Goal: Transaction & Acquisition: Book appointment/travel/reservation

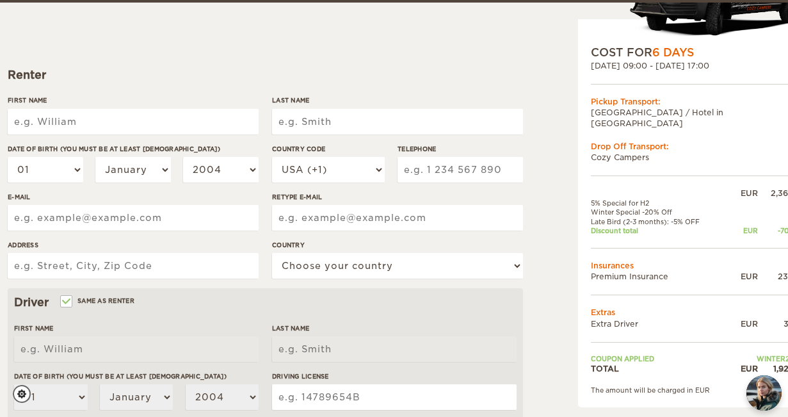
scroll to position [137, 0]
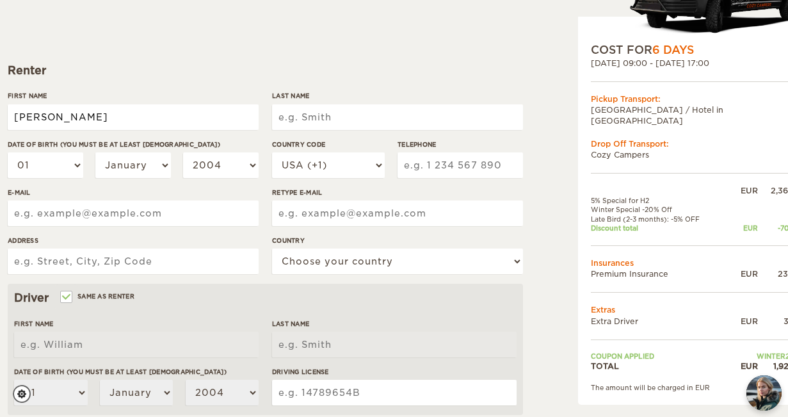
type input "Francois"
type input "D"
type input "Percell-Dantes Taureau"
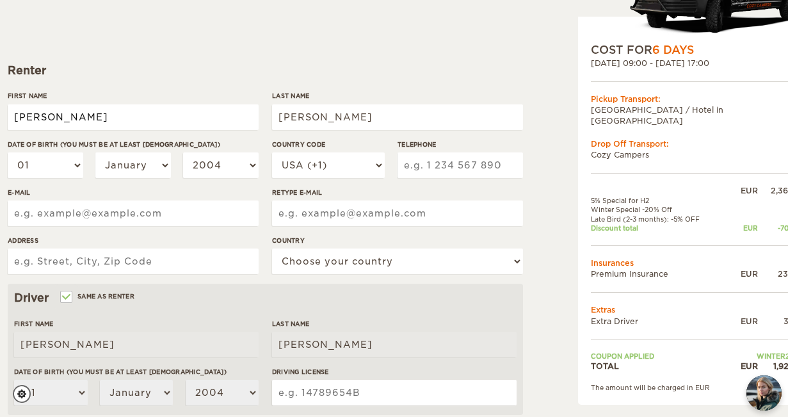
drag, startPoint x: 73, startPoint y: 122, endPoint x: -13, endPoint y: 109, distance: 86.8
click at [0, 109] on html "WINTER SPECIAL Up to 50% OFF winter rentals Limited Cars Available Skip to cont…" at bounding box center [394, 279] width 788 height 833
type input "[PERSON_NAME]"
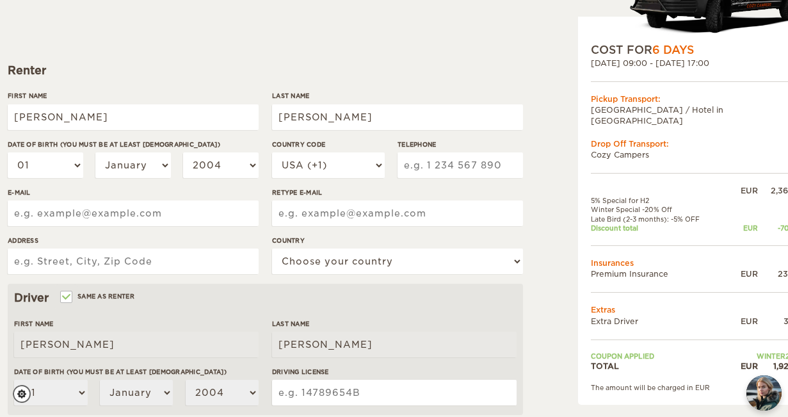
select select "05"
select select "1979"
select select "05"
select select "1979"
type input "ppercell@gmail.com"
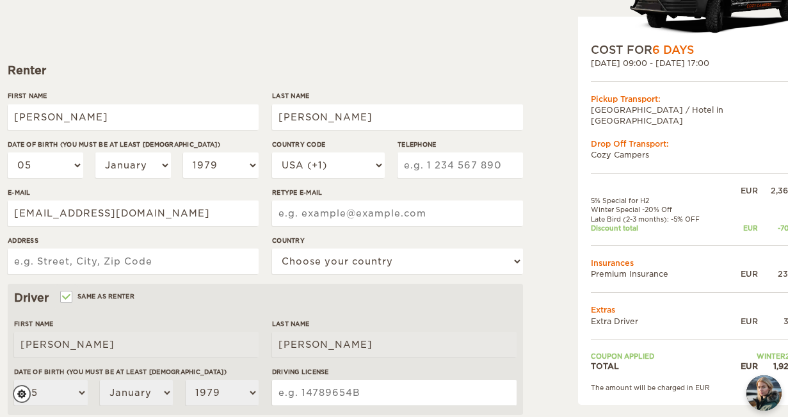
type input "ppercell@gmail.com"
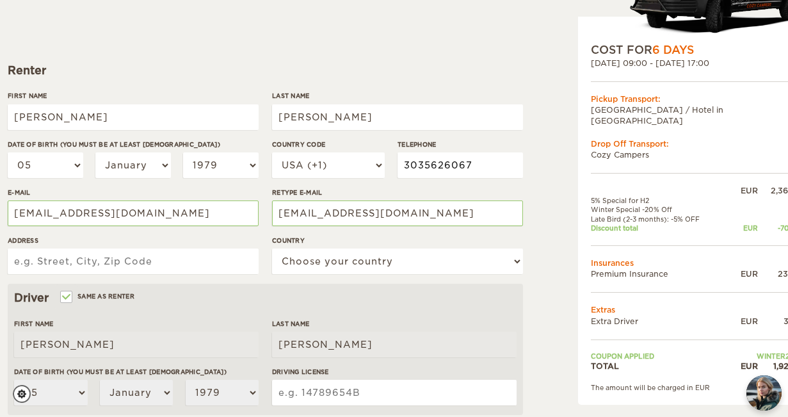
type input "3035626067"
click at [558, 278] on div "Expand Collapse Total 1,925 EUR Automatic 4x4 COST FOR 6 Days 13. Oct 2025 09:0…" at bounding box center [660, 303] width 248 height 757
type input "1732 Wazee St Ste 204"
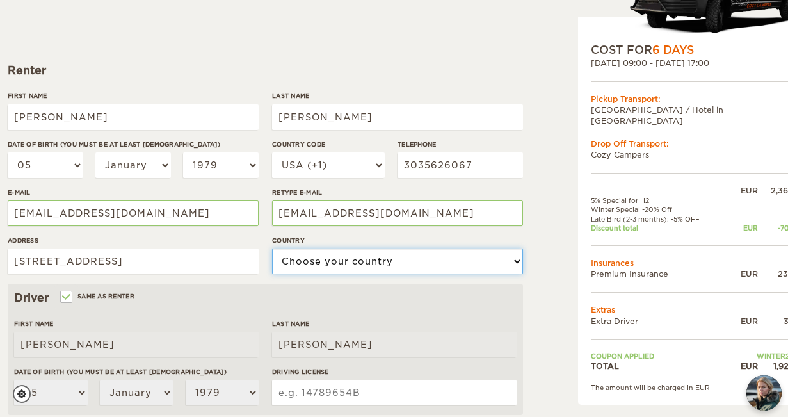
select select "222"
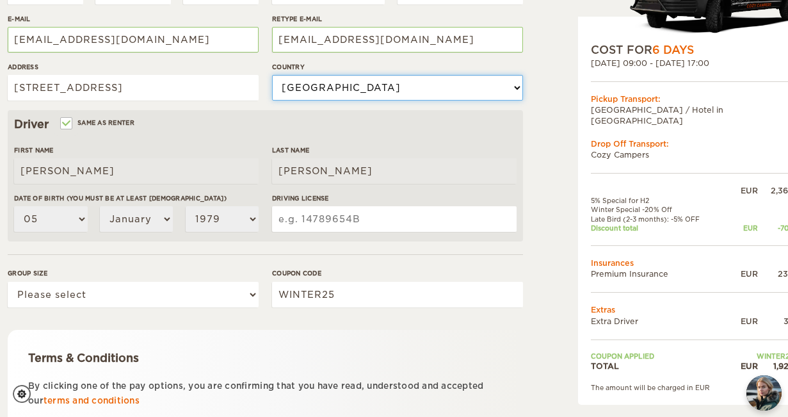
scroll to position [312, 0]
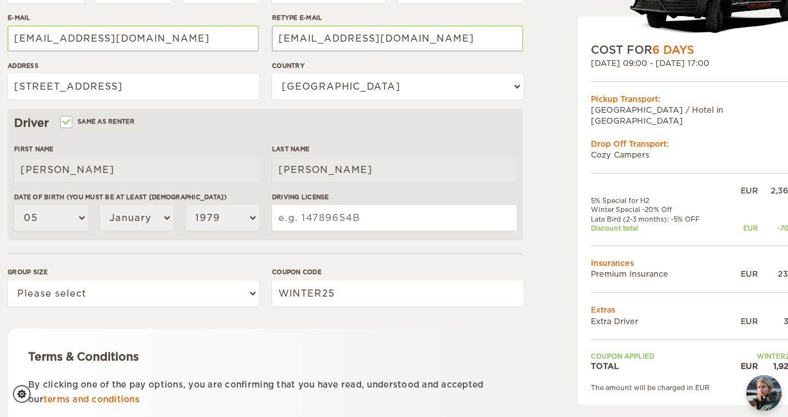
click at [307, 215] on input "Driving License" at bounding box center [394, 218] width 245 height 26
click at [278, 214] on input "941571911" at bounding box center [394, 218] width 245 height 26
type input "CO 941571911"
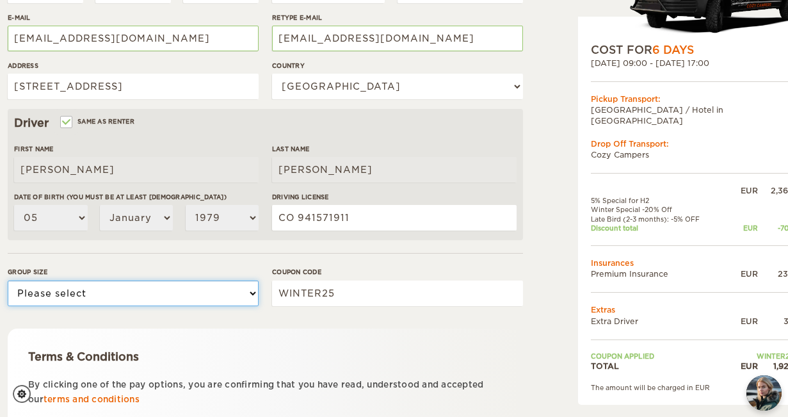
select select "2"
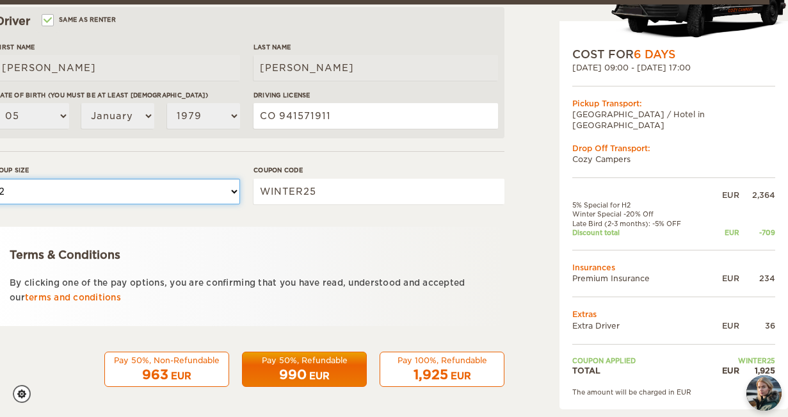
scroll to position [413, 19]
click at [176, 372] on div "EUR" at bounding box center [181, 375] width 20 height 13
click at [164, 365] on div "963 EUR" at bounding box center [167, 374] width 108 height 19
click at [294, 369] on span "990" at bounding box center [293, 374] width 28 height 15
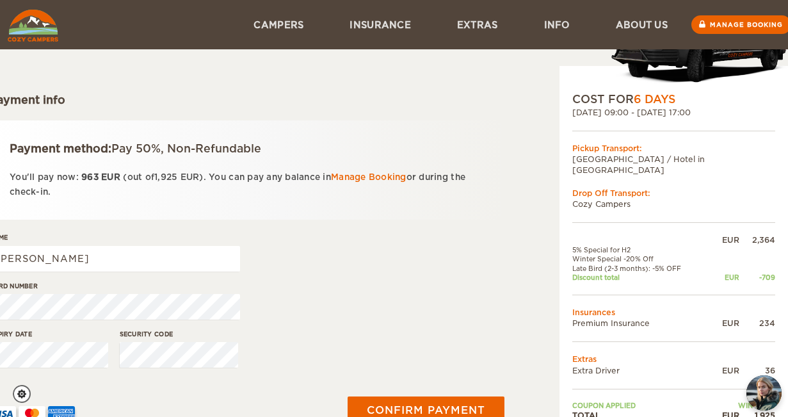
scroll to position [91, 19]
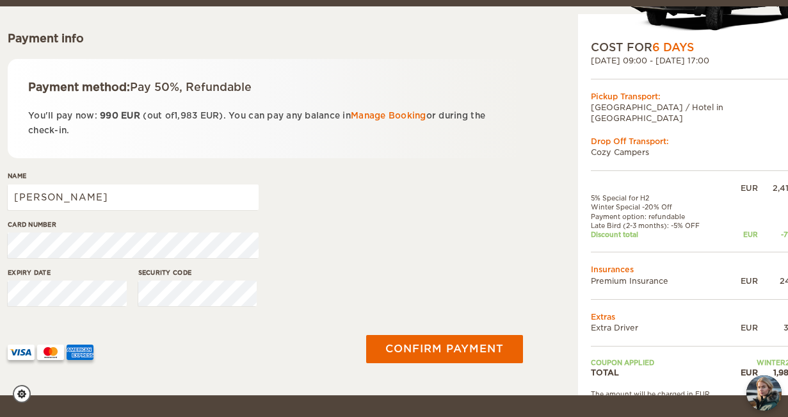
scroll to position [181, 0]
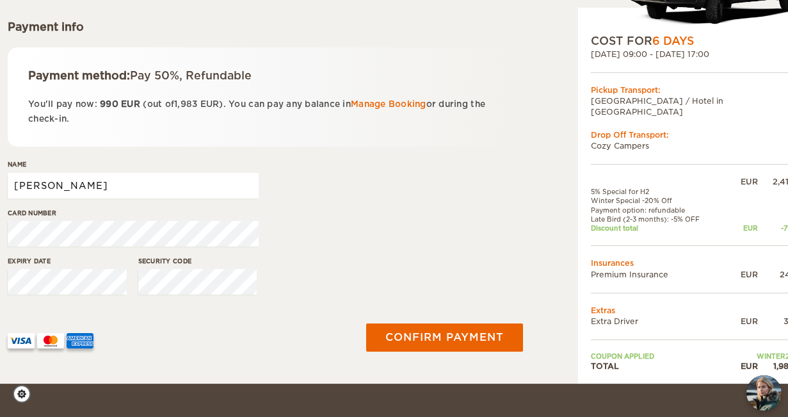
click at [129, 180] on input "[PERSON_NAME]" at bounding box center [133, 186] width 251 height 26
click at [92, 188] on input "[PERSON_NAME]" at bounding box center [133, 186] width 251 height 26
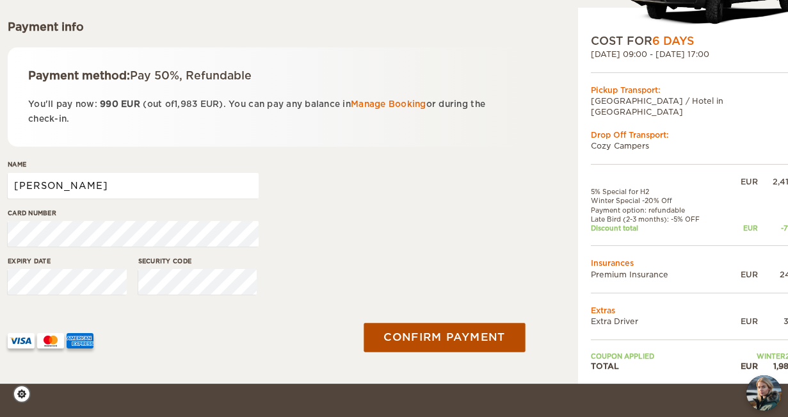
type input "[PERSON_NAME]"
click at [404, 342] on button "Confirm payment" at bounding box center [444, 337] width 161 height 29
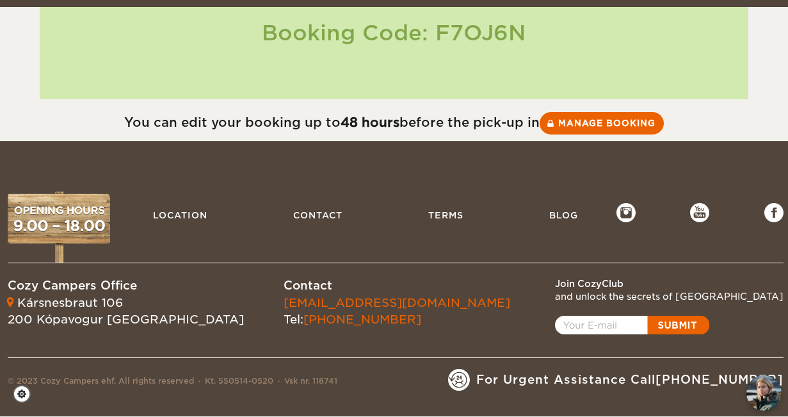
scroll to position [212, 0]
